Goal: Task Accomplishment & Management: Use online tool/utility

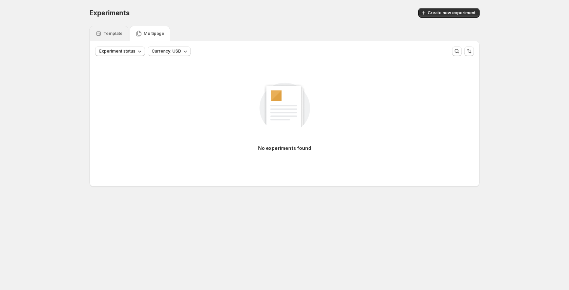
click at [119, 31] on p "Template" at bounding box center [112, 33] width 19 height 5
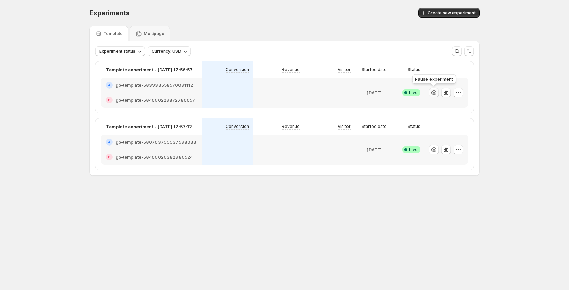
click at [435, 94] on icon "button" at bounding box center [433, 92] width 7 height 7
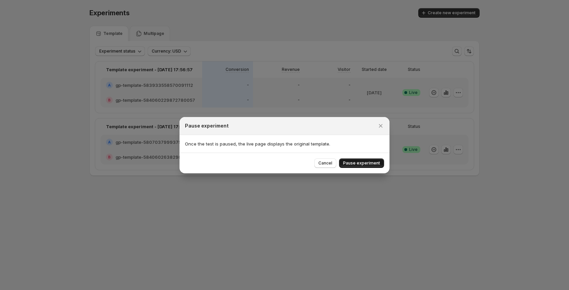
click at [370, 164] on span "Pause experiment" at bounding box center [361, 162] width 37 height 5
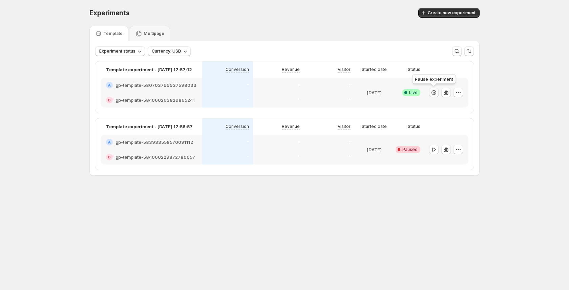
click at [435, 91] on icon "button" at bounding box center [433, 92] width 7 height 7
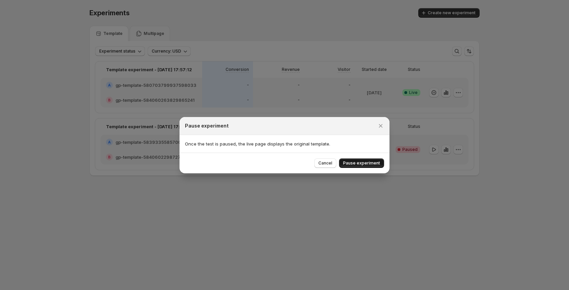
click at [377, 163] on span "Pause experiment" at bounding box center [361, 162] width 37 height 5
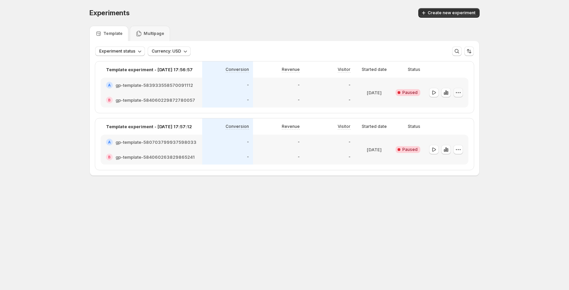
click at [460, 95] on icon "button" at bounding box center [458, 92] width 7 height 7
click at [455, 139] on span "Delete" at bounding box center [453, 141] width 14 height 5
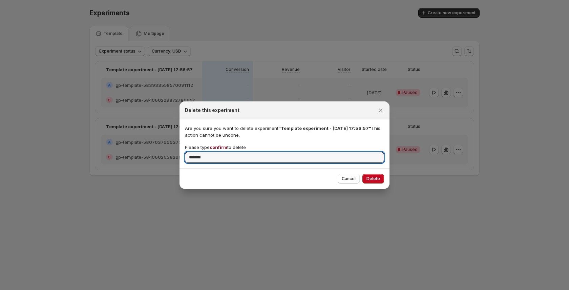
type input "********"
click at [455, 139] on div at bounding box center [284, 145] width 569 height 290
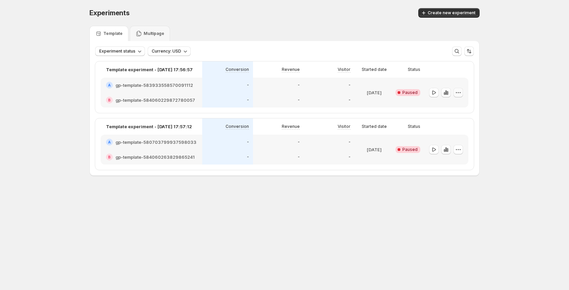
click at [459, 93] on icon "button" at bounding box center [458, 92] width 7 height 7
click at [450, 137] on button "Delete" at bounding box center [459, 141] width 46 height 11
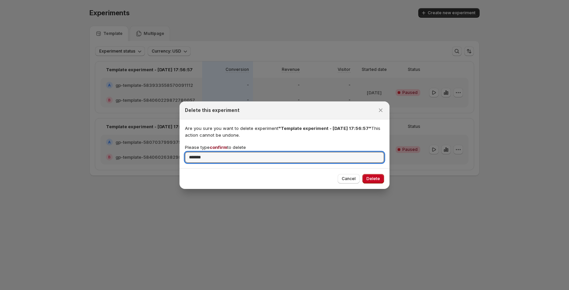
type input "*******"
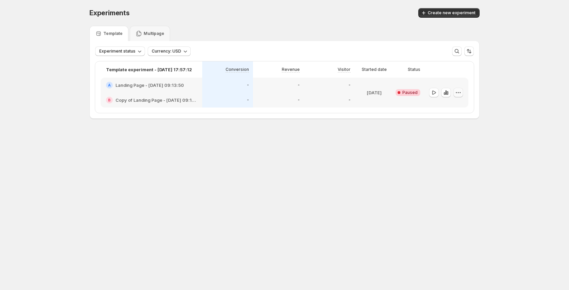
click at [461, 93] on icon "button" at bounding box center [458, 92] width 7 height 7
click at [459, 140] on span "Delete" at bounding box center [453, 141] width 14 height 5
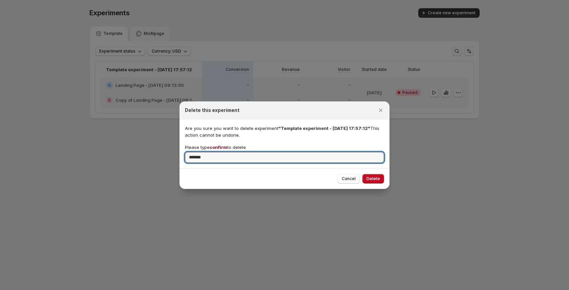
type input "*******"
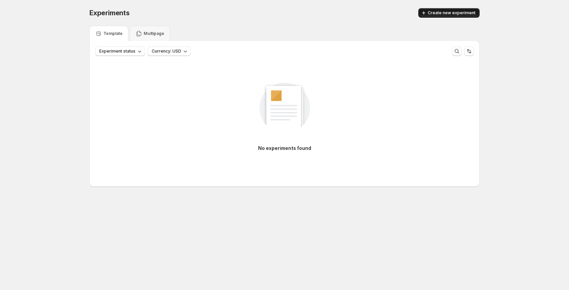
click at [437, 12] on span "Create new experiment" at bounding box center [452, 12] width 48 height 5
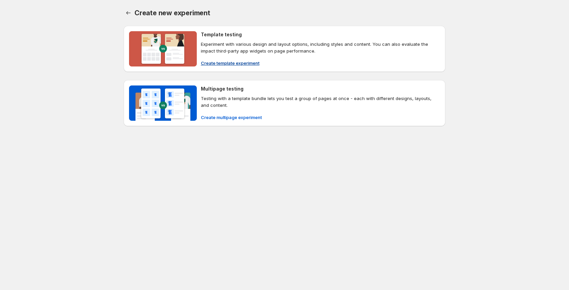
click at [235, 63] on span "Create template experiment" at bounding box center [230, 63] width 59 height 7
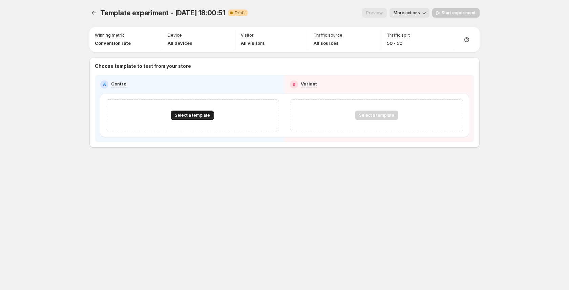
click at [195, 115] on span "Select a template" at bounding box center [192, 114] width 35 height 5
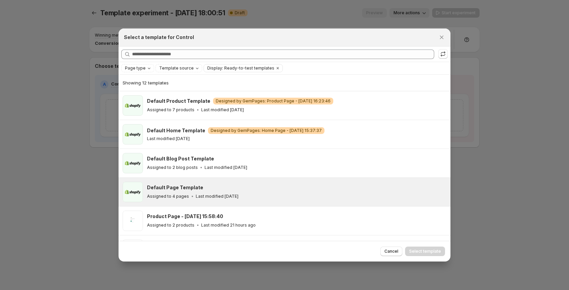
click at [245, 182] on div "Default Page Template Assigned to 4 pages Last modified [DATE]" at bounding box center [296, 192] width 299 height 20
click at [429, 254] on button "Select template" at bounding box center [425, 250] width 40 height 9
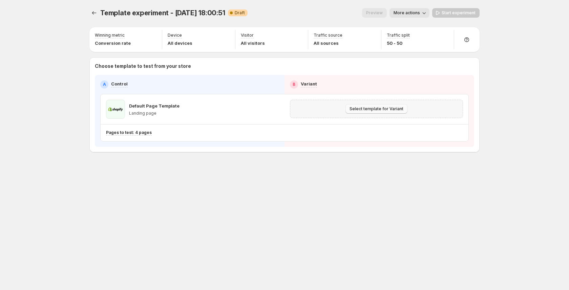
click at [386, 108] on span "Select template for Variant" at bounding box center [377, 108] width 54 height 5
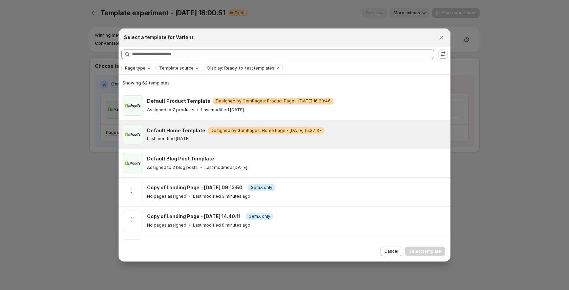
click at [349, 132] on div "Default Home Template Warning Designed by GemPages: Home Page - [DATE] 15:37:37" at bounding box center [295, 130] width 297 height 7
click at [439, 254] on button "Select template" at bounding box center [425, 250] width 40 height 9
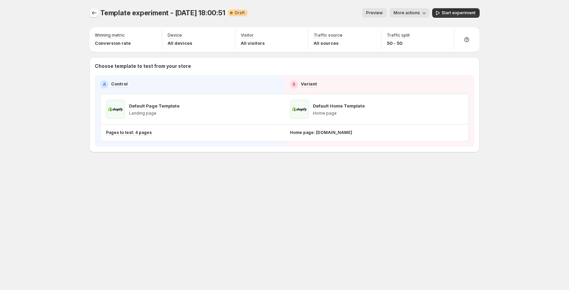
click at [97, 16] on icon "Experiments" at bounding box center [94, 12] width 7 height 7
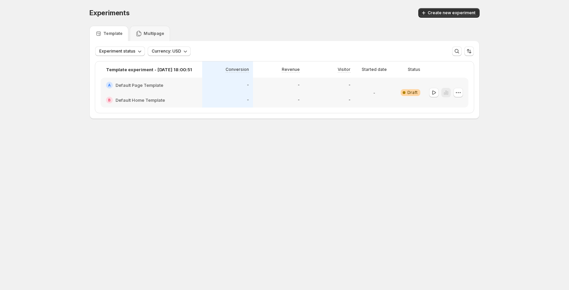
click at [439, 6] on div "Experiments. This page is ready Experiments Create new experiment" at bounding box center [284, 13] width 390 height 26
click at [439, 9] on button "Create new experiment" at bounding box center [448, 12] width 61 height 9
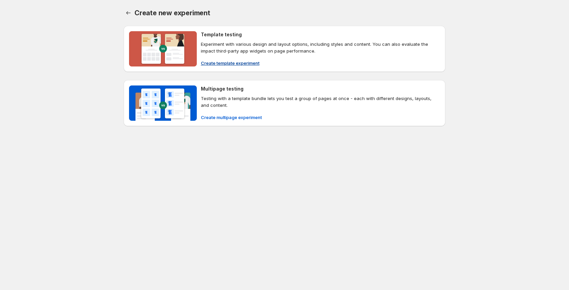
click at [292, 65] on div "Create template experiment" at bounding box center [320, 63] width 239 height 7
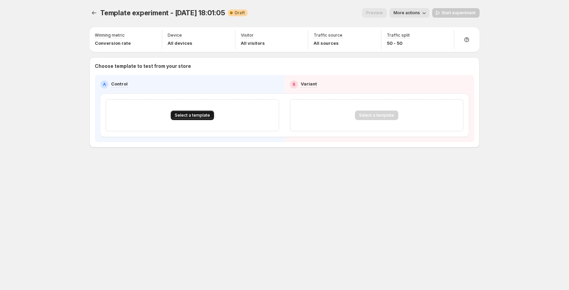
click at [194, 114] on span "Select a template" at bounding box center [192, 114] width 35 height 5
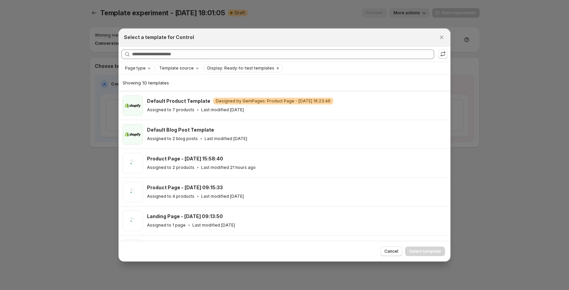
scroll to position [43, 0]
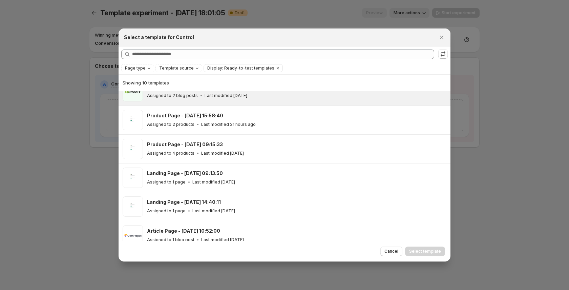
click at [194, 91] on div "Default Blog Post Template Assigned to 2 blog posts Last modified [DATE]" at bounding box center [295, 91] width 297 height 16
click at [419, 249] on span "Select template" at bounding box center [425, 250] width 32 height 5
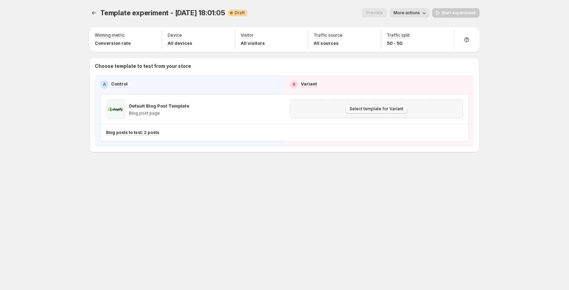
click at [379, 105] on button "Select template for Variant" at bounding box center [376, 108] width 62 height 9
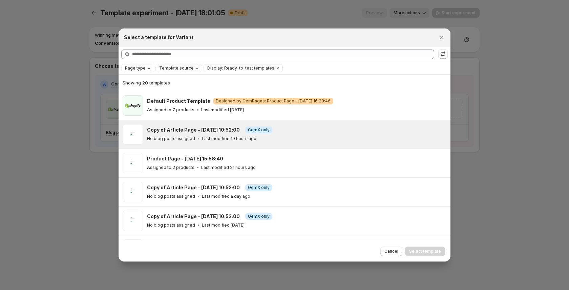
click at [314, 147] on div "Copy of Article Page - [DATE] 10:52:00 Info GemX only No blog posts assigned La…" at bounding box center [285, 134] width 332 height 28
click at [439, 250] on span "Select template" at bounding box center [425, 250] width 32 height 5
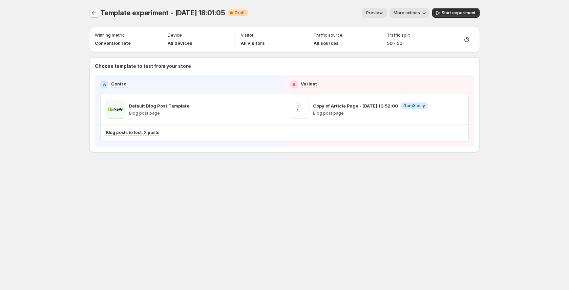
click at [96, 15] on icon "Experiments" at bounding box center [94, 12] width 7 height 7
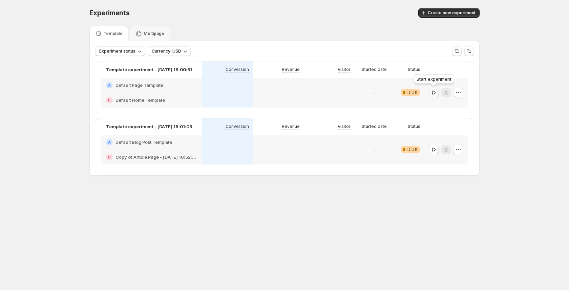
click at [434, 91] on icon "button" at bounding box center [434, 92] width 4 height 4
